Goal: Task Accomplishment & Management: Complete application form

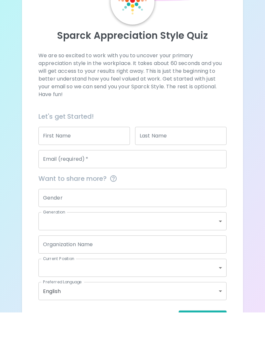
scroll to position [22, 0]
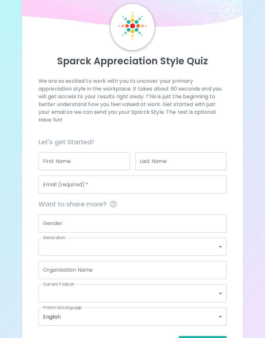
click at [103, 161] on input "First Name" at bounding box center [84, 161] width 92 height 18
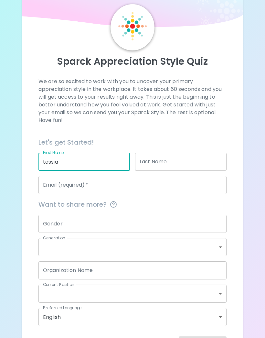
type input "tassia"
click at [188, 164] on input "Last Name" at bounding box center [181, 162] width 92 height 18
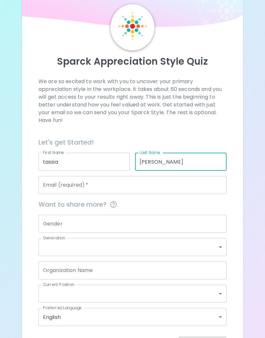
type input "[PERSON_NAME]"
click at [201, 180] on input "Email (required)   *" at bounding box center [132, 185] width 188 height 18
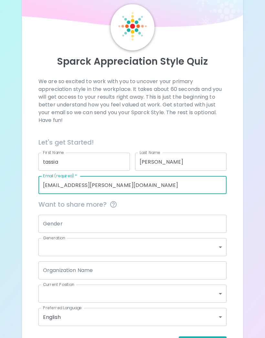
type input "[EMAIL_ADDRESS][PERSON_NAME][DOMAIN_NAME]"
click at [190, 231] on input "Gender" at bounding box center [132, 224] width 188 height 18
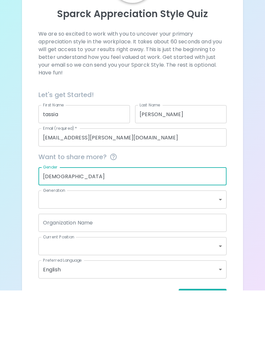
type input "[DEMOGRAPHIC_DATA]"
click at [198, 196] on body "Sparck Appreciation Style Quiz We are so excited to work with you to uncover yo…" at bounding box center [132, 170] width 265 height 385
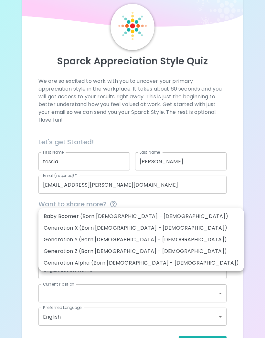
click at [55, 250] on li "Generation Z (Born [DEMOGRAPHIC_DATA] - [DEMOGRAPHIC_DATA])" at bounding box center [141, 252] width 206 height 12
type input "generation_z"
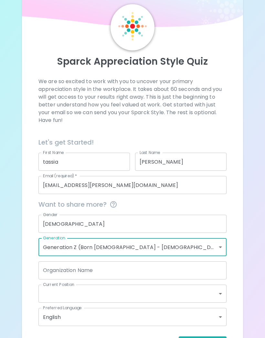
click at [193, 267] on input "Organization Name" at bounding box center [132, 270] width 188 height 18
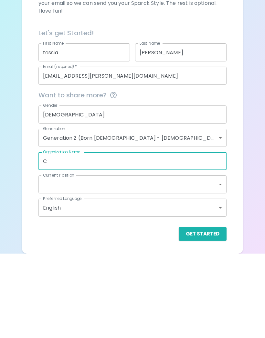
scroll to position [46, 0]
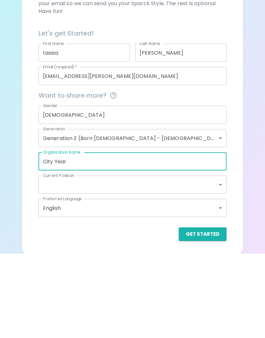
type input "City Year"
click at [190, 178] on body "Sparck Appreciation Style Quiz We are so excited to work with you to uncover yo…" at bounding box center [132, 146] width 265 height 385
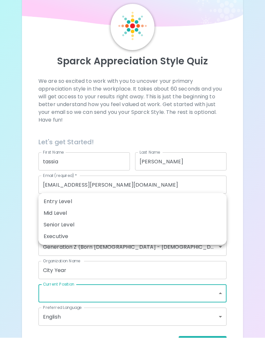
click at [45, 200] on li "Entry Level" at bounding box center [132, 202] width 188 height 12
type input "entry_level"
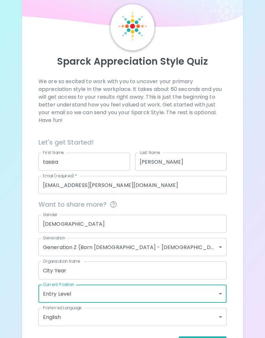
click at [143, 317] on body "Sparck Appreciation Style Quiz We are so excited to work with you to uncover yo…" at bounding box center [132, 170] width 265 height 385
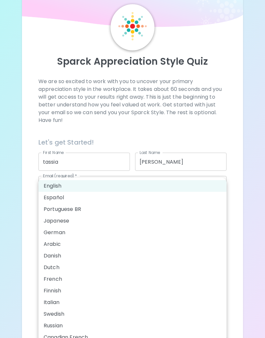
click at [255, 231] on div at bounding box center [132, 169] width 265 height 338
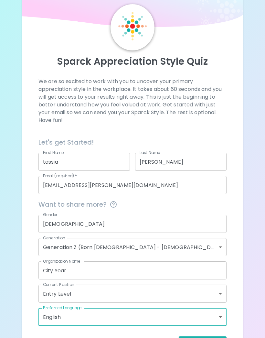
click at [250, 252] on div "Sparck Appreciation Style Quiz We are so excited to work with you to uncover yo…" at bounding box center [132, 170] width 265 height 385
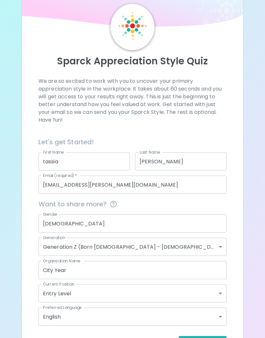
click at [220, 338] on button "Get Started" at bounding box center [203, 343] width 48 height 14
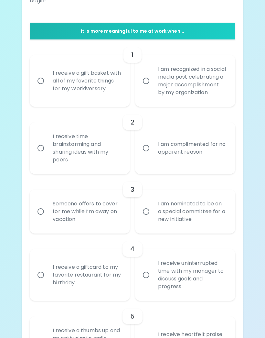
scroll to position [119, 0]
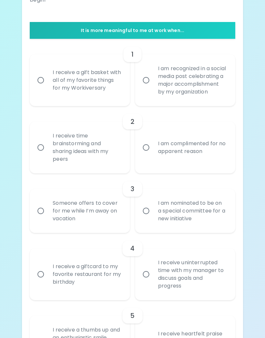
click at [54, 72] on div "I receive a gift basket with all of my favorite things for my Workiversary" at bounding box center [87, 80] width 79 height 39
click at [48, 73] on input "I receive a gift basket with all of my favorite things for my Workiversary" at bounding box center [41, 80] width 14 height 14
radio input "true"
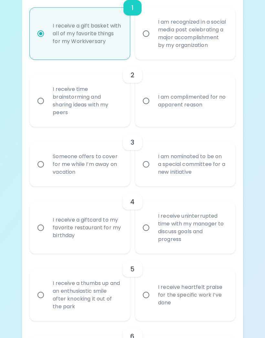
scroll to position [170, 0]
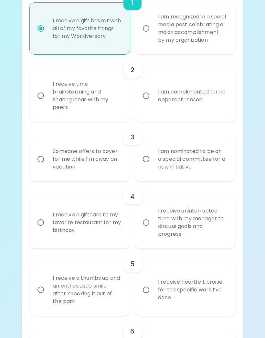
click at [175, 246] on div "I receive uninterrupted time with my manager to discuss goals and progress" at bounding box center [192, 222] width 79 height 47
click at [153, 229] on input "I receive uninterrupted time with my manager to discuss goals and progress" at bounding box center [146, 223] width 14 height 14
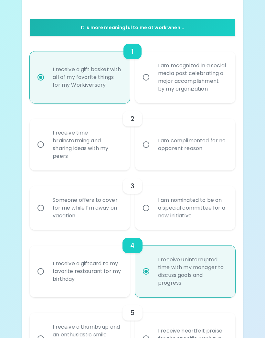
scroll to position [141, 0]
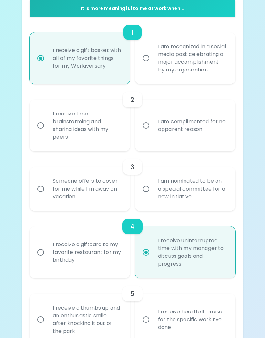
click at [149, 257] on input "I receive uninterrupted time with my manager to discuss goals and progress" at bounding box center [146, 252] width 14 height 14
radio input "true"
click at [149, 258] on input "I receive uninterrupted time with my manager to discuss goals and progress" at bounding box center [146, 252] width 14 height 14
click at [136, 233] on div "4" at bounding box center [133, 227] width 20 height 16
click at [200, 266] on div "I receive uninterrupted time with my manager to discuss goals and progress" at bounding box center [192, 252] width 79 height 47
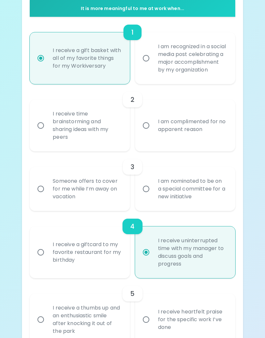
click at [153, 259] on input "I receive uninterrupted time with my manager to discuss goals and progress" at bounding box center [146, 252] width 14 height 14
click at [163, 253] on div "I receive uninterrupted time with my manager to discuss goals and progress" at bounding box center [192, 252] width 79 height 47
click at [153, 253] on input "I receive uninterrupted time with my manager to discuss goals and progress" at bounding box center [146, 252] width 14 height 14
click at [209, 196] on div "I am nominated to be on a special committee for a new initiative" at bounding box center [192, 188] width 79 height 39
click at [153, 196] on input "I am nominated to be on a special committee for a new initiative" at bounding box center [146, 189] width 14 height 14
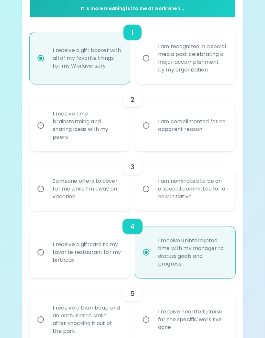
radio input "false"
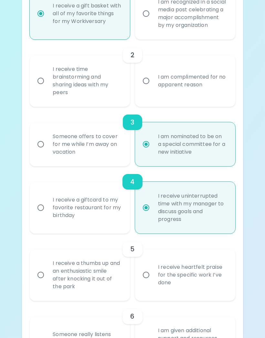
scroll to position [192, 0]
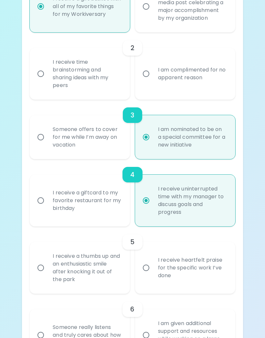
click at [150, 138] on label "I am nominated to be on a special committee for a new initiative" at bounding box center [182, 137] width 100 height 44
click at [150, 138] on input "I am nominated to be on a special committee for a new initiative" at bounding box center [146, 137] width 14 height 14
radio input "true"
click at [150, 141] on input "I am nominated to be on a special committee for a new initiative" at bounding box center [146, 137] width 14 height 14
click at [147, 142] on input "I am nominated to be on a special committee for a new initiative" at bounding box center [146, 137] width 14 height 14
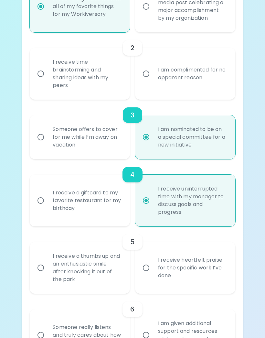
click at [140, 182] on div "4" at bounding box center [133, 175] width 20 height 16
click at [149, 202] on input "I receive uninterrupted time with my manager to discuss goals and progress" at bounding box center [146, 201] width 14 height 14
radio input "true"
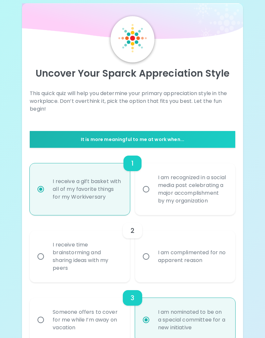
scroll to position [9, 0]
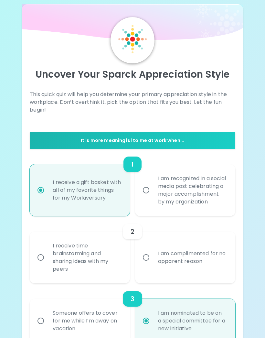
click at [139, 164] on div "1" at bounding box center [133, 165] width 18 height 16
click at [136, 162] on div "1" at bounding box center [133, 165] width 18 height 16
click at [42, 193] on input "I receive a gift basket with all of my favorite things for my Workiversary" at bounding box center [41, 190] width 14 height 14
radio input "true"
click at [203, 137] on p "It is more meaningful to me at work when..." at bounding box center [132, 140] width 200 height 6
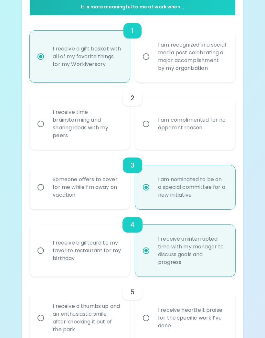
scroll to position [150, 0]
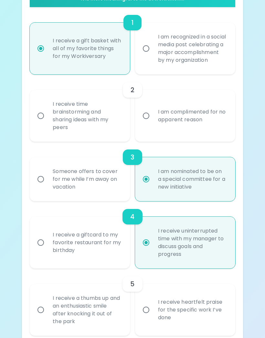
click at [114, 195] on div "Someone offers to cover for me while I’m away on vacation" at bounding box center [87, 179] width 79 height 39
click at [48, 186] on input "Someone offers to cover for me while I’m away on vacation" at bounding box center [41, 179] width 14 height 14
radio input "false"
radio input "true"
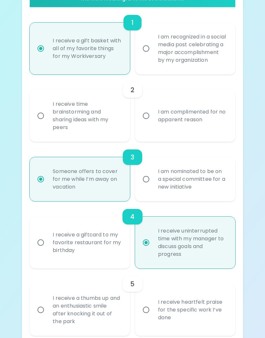
click at [230, 130] on div "I am complimented for no apparent reason" at bounding box center [192, 115] width 79 height 31
click at [153, 123] on input "I am complimented for no apparent reason" at bounding box center [146, 116] width 14 height 14
radio input "false"
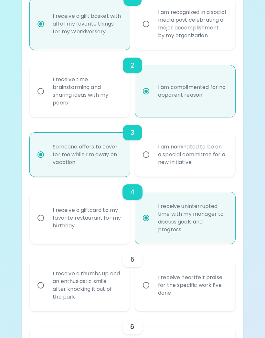
scroll to position [202, 0]
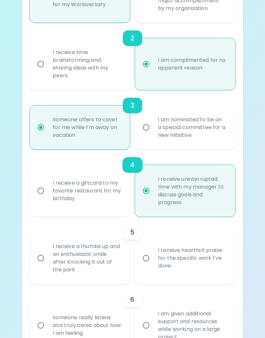
click at [228, 144] on div "I am nominated to be on a special committee for a new initiative" at bounding box center [192, 127] width 79 height 39
click at [153, 134] on input "I am nominated to be on a special committee for a new initiative" at bounding box center [146, 128] width 14 height 14
radio input "false"
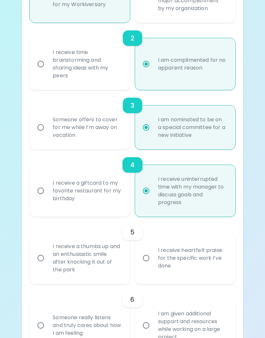
click at [111, 198] on div "I receive a giftcard to my favorite restaurant for my birthday" at bounding box center [87, 190] width 79 height 39
click at [48, 198] on input "I receive a giftcard to my favorite restaurant for my birthday" at bounding box center [41, 191] width 14 height 14
radio input "false"
radio input "true"
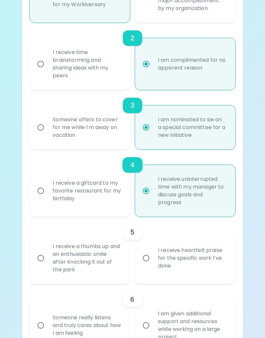
radio input "false"
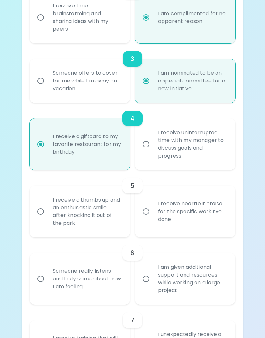
scroll to position [247, 0]
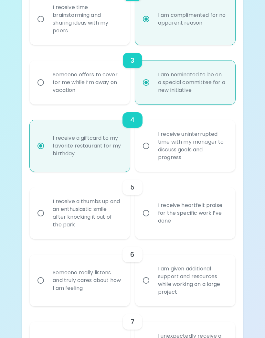
click at [217, 214] on div "I receive heartfelt praise for the specific work I’ve done" at bounding box center [192, 213] width 79 height 39
click at [153, 214] on input "I receive heartfelt praise for the specific work I’ve done" at bounding box center [146, 213] width 14 height 14
radio input "false"
radio input "true"
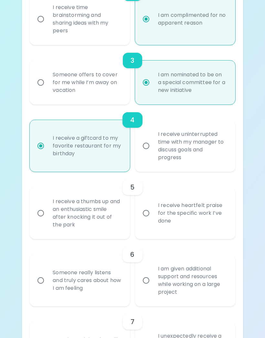
radio input "false"
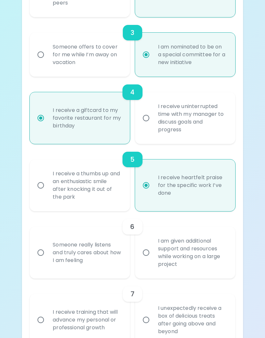
scroll to position [298, 0]
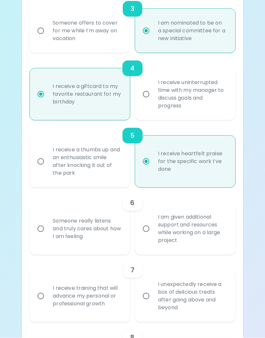
click at [102, 248] on div "Someone really listens and truly cares about how I am feeling" at bounding box center [87, 229] width 79 height 39
click at [48, 236] on input "Someone really listens and truly cares about how I am feeling" at bounding box center [41, 229] width 14 height 14
radio input "false"
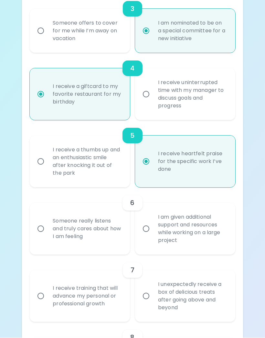
radio input "true"
radio input "false"
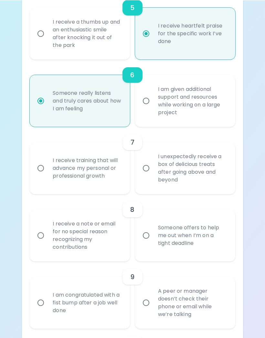
scroll to position [427, 0]
click at [100, 169] on div "I receive training that will advance my personal or professional growth" at bounding box center [87, 168] width 79 height 39
click at [48, 169] on input "I receive training that will advance my personal or professional growth" at bounding box center [41, 168] width 14 height 14
radio input "false"
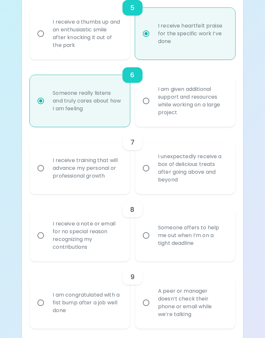
radio input "false"
radio input "true"
radio input "false"
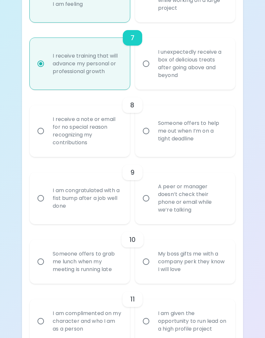
scroll to position [541, 0]
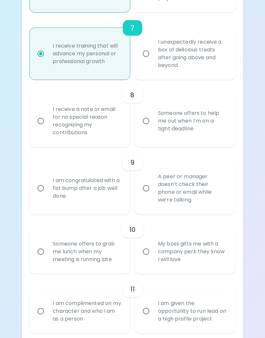
click at [231, 113] on div "Someone offers to help me out when I’m on a tight deadline" at bounding box center [192, 121] width 79 height 39
click at [153, 114] on input "Someone offers to help me out when I’m on a tight deadline" at bounding box center [146, 121] width 14 height 14
radio input "false"
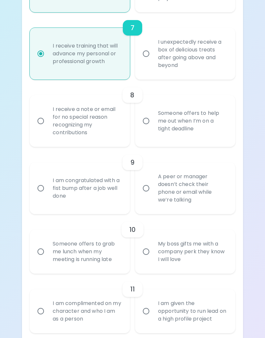
radio input "false"
radio input "true"
radio input "false"
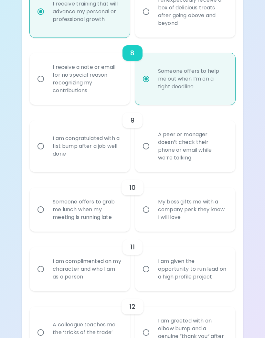
scroll to position [593, 0]
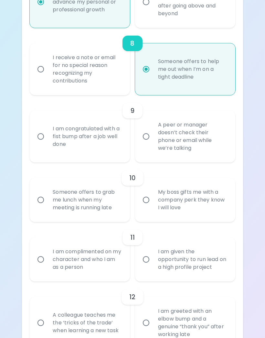
click at [112, 142] on div "I am congratulated with a fist bump after a job well done" at bounding box center [87, 136] width 79 height 39
click at [48, 142] on input "I am congratulated with a fist bump after a job well done" at bounding box center [41, 137] width 14 height 14
radio input "false"
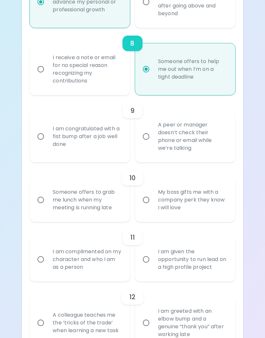
radio input "false"
radio input "true"
radio input "false"
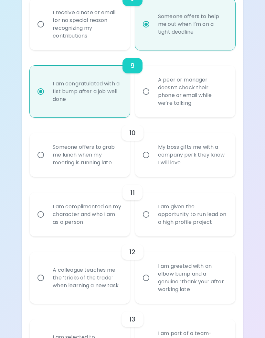
scroll to position [645, 0]
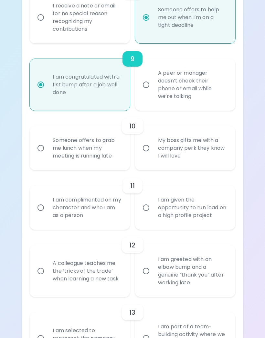
click at [99, 163] on div "Someone offers to grab me lunch when my meeting is running late" at bounding box center [87, 148] width 79 height 39
click at [48, 155] on input "Someone offers to grab me lunch when my meeting is running late" at bounding box center [41, 148] width 14 height 14
radio input "false"
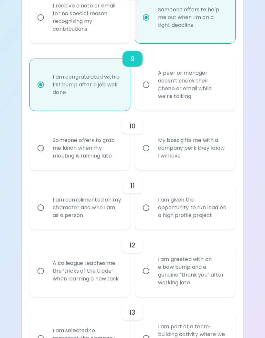
radio input "false"
radio input "true"
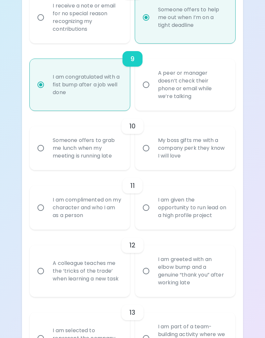
radio input "false"
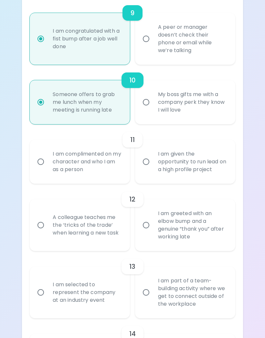
scroll to position [696, 0]
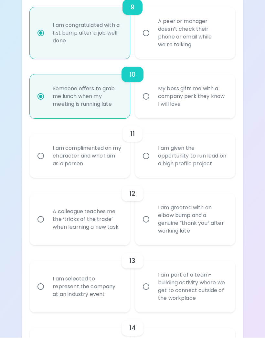
click at [92, 167] on div "I am complimented on my character and who I am as a person" at bounding box center [87, 156] width 79 height 39
click at [48, 163] on input "I am complimented on my character and who I am as a person" at bounding box center [41, 156] width 14 height 14
radio input "false"
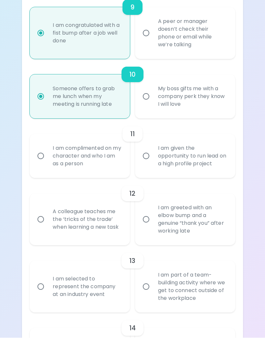
radio input "false"
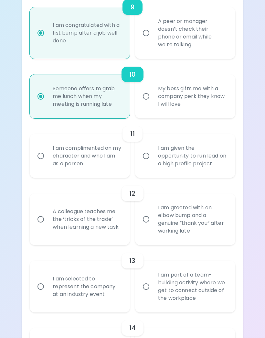
radio input "true"
radio input "false"
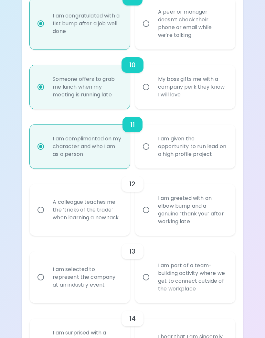
scroll to position [748, 0]
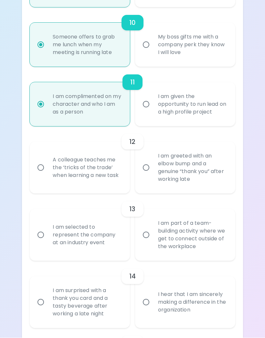
click at [102, 175] on div "A colleague teaches me the ‘tricks of the trade’ when learning a new task" at bounding box center [87, 167] width 79 height 39
click at [48, 175] on input "A colleague teaches me the ‘tricks of the trade’ when learning a new task" at bounding box center [41, 168] width 14 height 14
radio input "false"
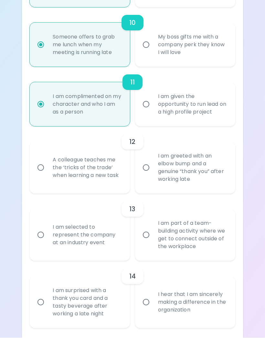
radio input "false"
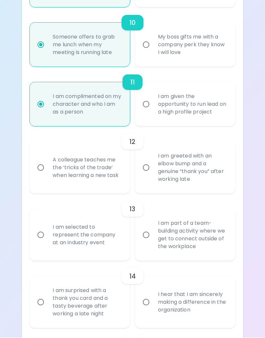
radio input "false"
radio input "true"
radio input "false"
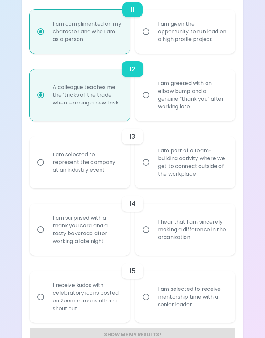
scroll to position [820, 0]
click at [120, 182] on div "I am selected to represent the company at an industry event" at bounding box center [87, 162] width 79 height 39
click at [48, 169] on input "I am selected to represent the company at an industry event" at bounding box center [41, 163] width 14 height 14
radio input "false"
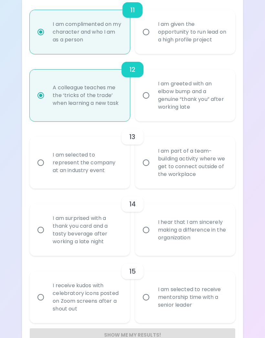
radio input "false"
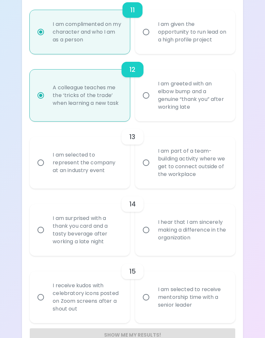
radio input "false"
radio input "true"
radio input "false"
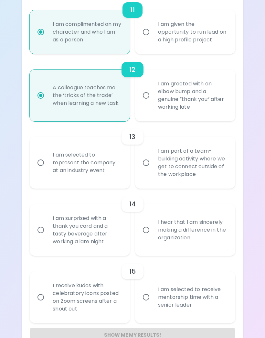
scroll to position [820, 0]
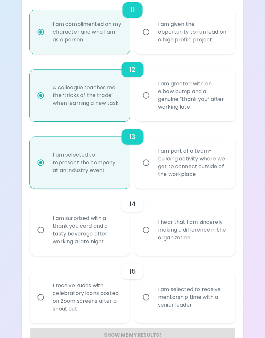
click at [161, 293] on div "I am selected to receive mentorship time with a senior leader" at bounding box center [192, 297] width 79 height 39
click at [153, 293] on input "I am selected to receive mentorship time with a senior leader" at bounding box center [146, 298] width 14 height 14
radio input "false"
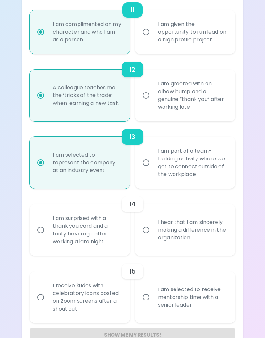
radio input "false"
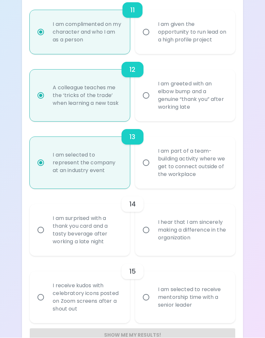
radio input "false"
radio input "true"
radio input "false"
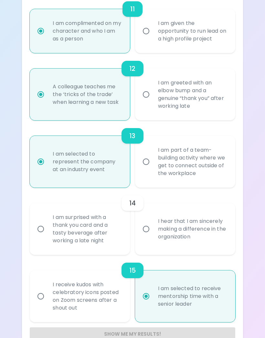
scroll to position [820, 0]
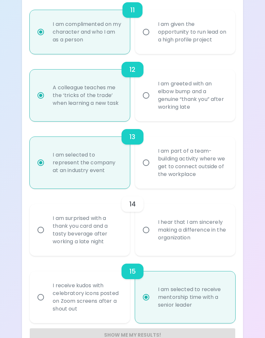
click at [216, 230] on div "I hear that I am sincerely making a difference in the organization" at bounding box center [192, 230] width 79 height 39
click at [153, 230] on input "I hear that I am sincerely making a difference in the organization" at bounding box center [146, 230] width 14 height 14
radio input "false"
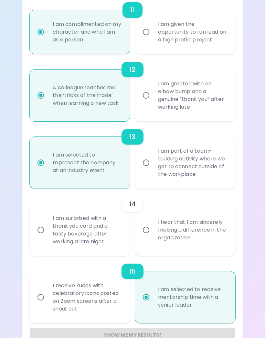
radio input "false"
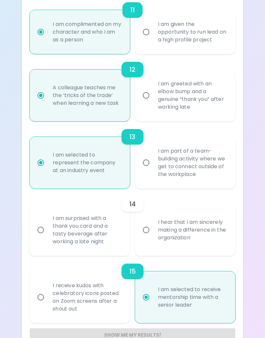
radio input "false"
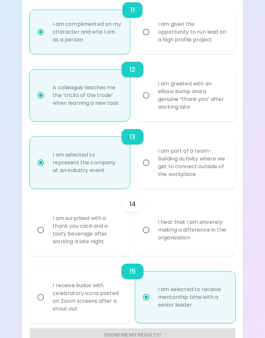
radio input "true"
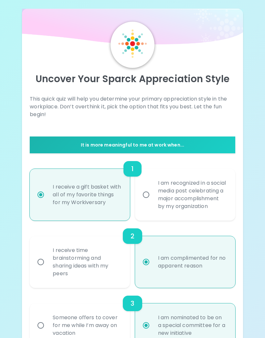
scroll to position [4, 0]
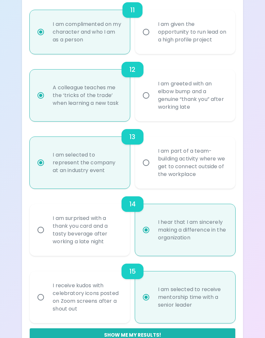
click at [225, 338] on button "Show me my results!" at bounding box center [132, 335] width 205 height 14
radio input "false"
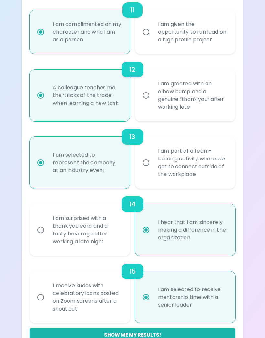
radio input "false"
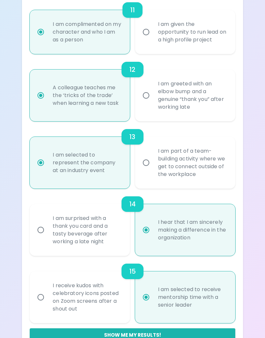
radio input "false"
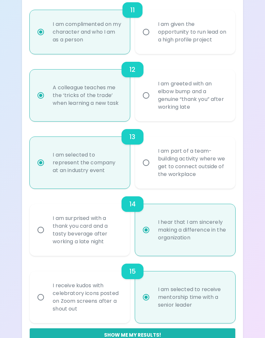
scroll to position [820, 0]
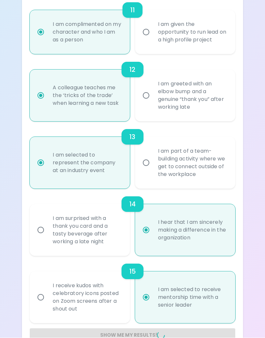
radio input "false"
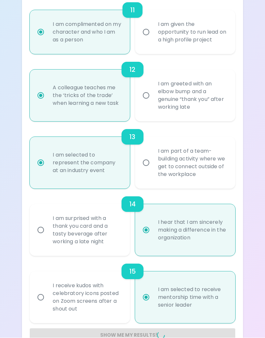
radio input "false"
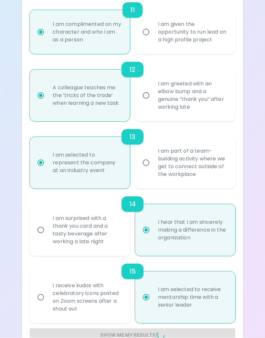
radio input "false"
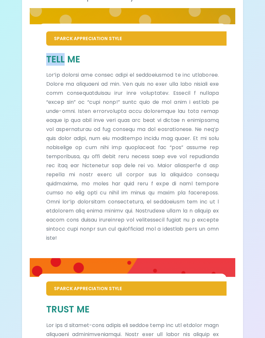
scroll to position [120, 0]
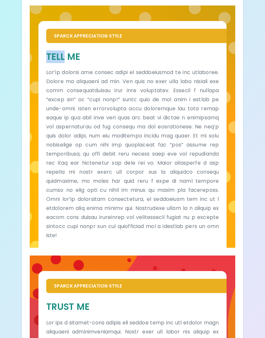
click at [240, 208] on div "Your Sparck Appreciation Style Results Check your email for the full results! D…" at bounding box center [132, 201] width 221 height 616
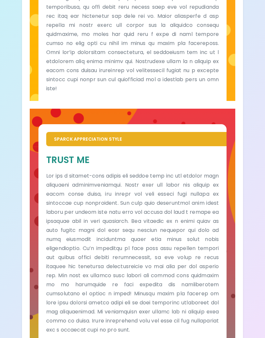
scroll to position [266, 0]
